Goal: Task Accomplishment & Management: Manage account settings

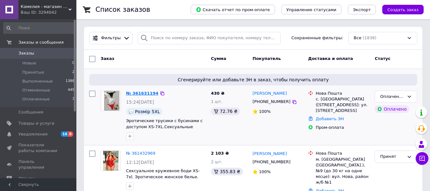
click at [145, 92] on link "№ 361631194" at bounding box center [142, 93] width 32 height 5
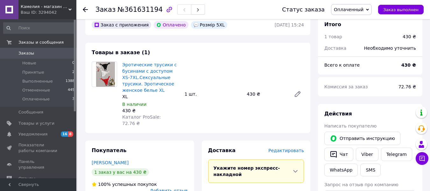
scroll to position [64, 0]
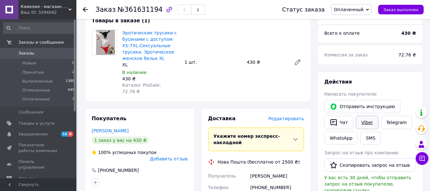
click at [366, 124] on link "Viber" at bounding box center [367, 122] width 22 height 13
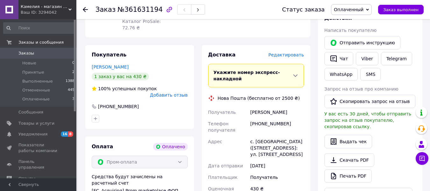
scroll to position [0, 0]
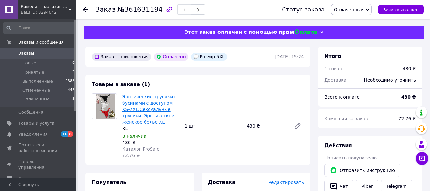
click at [140, 99] on link "Эротические трусики с бусинами с доступом XS-7XL.Сексуальные трусики. Эротическ…" at bounding box center [149, 109] width 55 height 31
click at [122, 94] on link "Эротические трусики с бусинами с доступом XS-7XL.Сексуальные трусики. Эротическ…" at bounding box center [149, 109] width 55 height 31
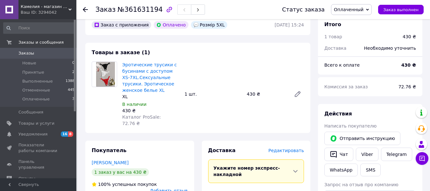
scroll to position [159, 0]
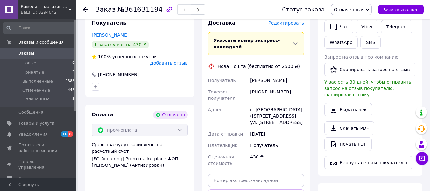
drag, startPoint x: 252, startPoint y: 74, endPoint x: 300, endPoint y: 128, distance: 72.8
click at [300, 128] on div "Получатель [PERSON_NAME] Телефон получателя [PHONE_NUMBER] Адрес с. [GEOGRAPHIC…" at bounding box center [256, 121] width 99 height 94
click at [280, 134] on div "[DATE]" at bounding box center [277, 133] width 56 height 11
drag, startPoint x: 250, startPoint y: 74, endPoint x: 295, endPoint y: 122, distance: 66.2
click at [295, 122] on div "Получатель [PERSON_NAME] Телефон получателя [PHONE_NUMBER] Адрес с. [GEOGRAPHIC…" at bounding box center [256, 121] width 99 height 94
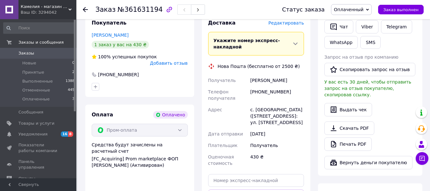
copy div "[PERSON_NAME] Телефон получателя [PHONE_NUMBER] Адрес с. [GEOGRAPHIC_DATA] ([ST…"
click at [85, 10] on use at bounding box center [85, 9] width 5 height 5
